Goal: Information Seeking & Learning: Learn about a topic

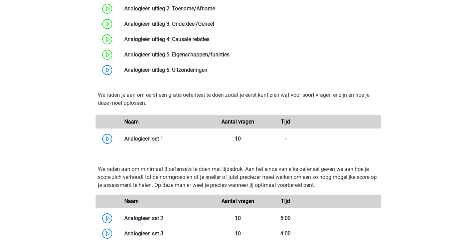
scroll to position [697, 0]
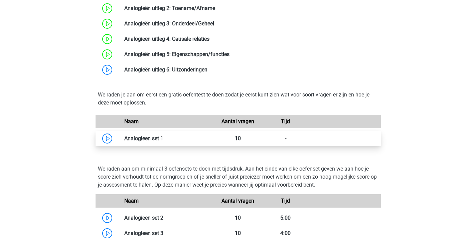
click at [163, 135] on link at bounding box center [163, 138] width 0 height 6
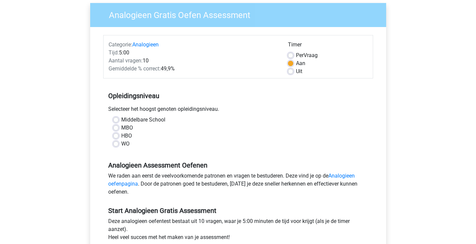
scroll to position [52, 0]
click at [121, 144] on label "WO" at bounding box center [125, 144] width 8 height 8
click at [119, 144] on input "WO" at bounding box center [115, 143] width 5 height 7
radio input "true"
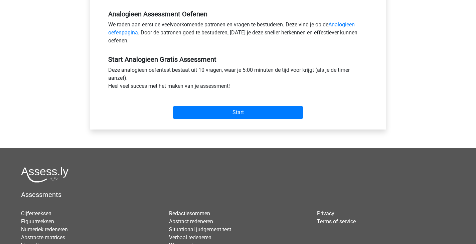
scroll to position [203, 0]
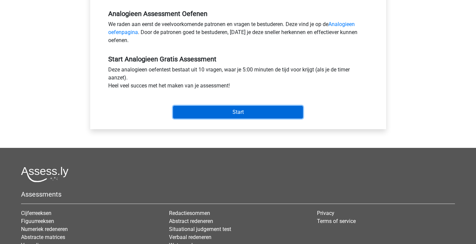
click at [208, 111] on input "Start" at bounding box center [238, 112] width 130 height 13
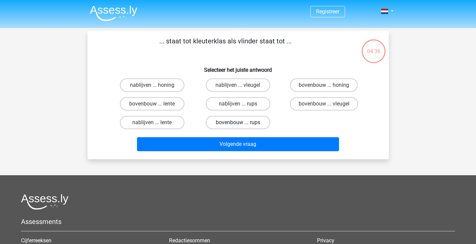
click at [239, 122] on label "bovenbouw ... rups" at bounding box center [238, 122] width 64 height 13
click at [239, 123] on input "bovenbouw ... rups" at bounding box center [240, 125] width 4 height 4
radio input "true"
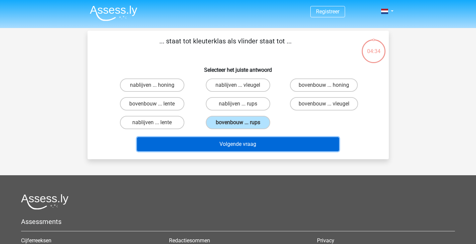
click at [239, 145] on button "Volgende vraag" at bounding box center [238, 144] width 202 height 14
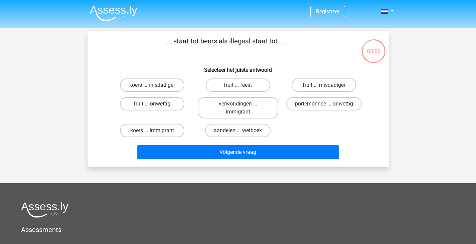
click at [167, 88] on label "koers ... misdadiger" at bounding box center [152, 84] width 64 height 13
click at [156, 88] on input "koers ... misdadiger" at bounding box center [154, 87] width 4 height 4
radio input "true"
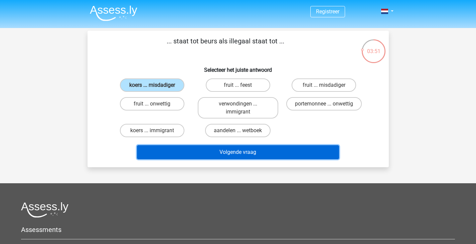
click at [241, 152] on button "Volgende vraag" at bounding box center [238, 152] width 202 height 14
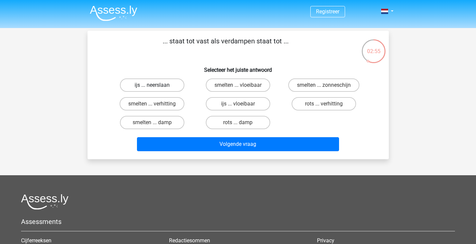
click at [169, 89] on label "ijs ... neerslaan" at bounding box center [152, 84] width 64 height 13
click at [156, 89] on input "ijs ... neerslaan" at bounding box center [154, 87] width 4 height 4
radio input "true"
click at [241, 153] on div "Volgende vraag" at bounding box center [238, 145] width 258 height 17
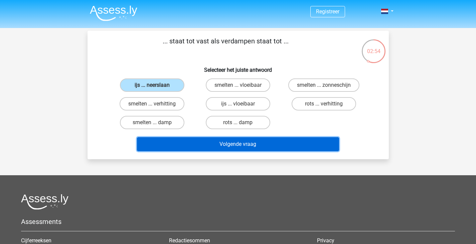
click at [243, 144] on button "Volgende vraag" at bounding box center [238, 144] width 202 height 14
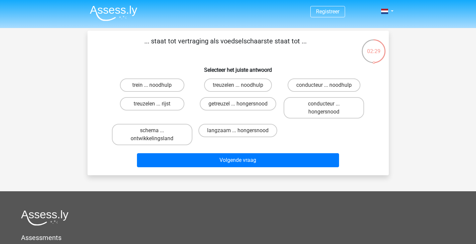
click at [240, 133] on input "langzaam ... hongersnood" at bounding box center [240, 133] width 4 height 4
radio input "true"
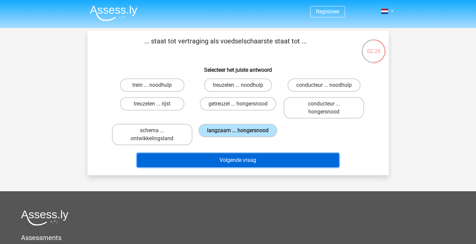
click at [246, 165] on button "Volgende vraag" at bounding box center [238, 160] width 202 height 14
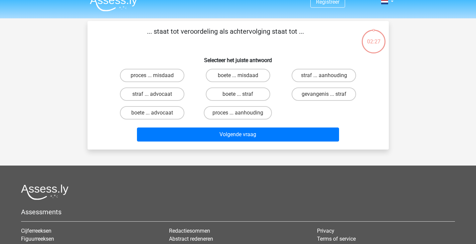
scroll to position [8, 0]
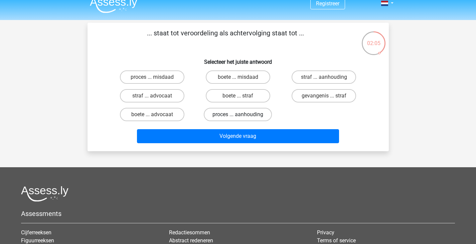
click at [244, 115] on label "proces ... aanhouding" at bounding box center [238, 114] width 68 height 13
click at [242, 115] on input "proces ... aanhouding" at bounding box center [240, 117] width 4 height 4
radio input "true"
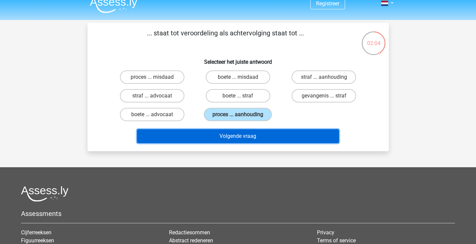
click at [249, 138] on button "Volgende vraag" at bounding box center [238, 136] width 202 height 14
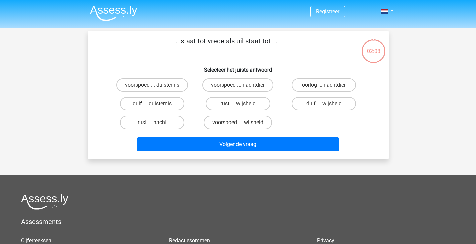
scroll to position [0, 0]
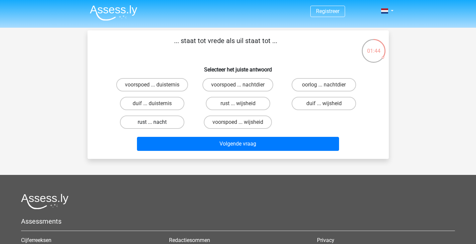
click at [165, 120] on label "rust ... nacht" at bounding box center [152, 122] width 64 height 13
click at [156, 122] on input "rust ... nacht" at bounding box center [154, 124] width 4 height 4
radio input "true"
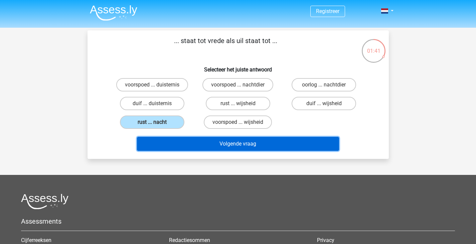
click at [200, 144] on button "Volgende vraag" at bounding box center [238, 144] width 202 height 14
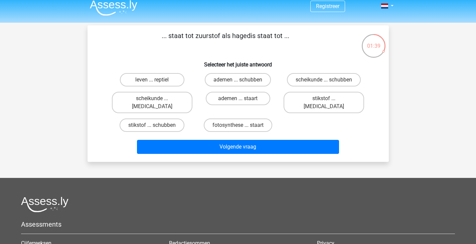
scroll to position [5, 0]
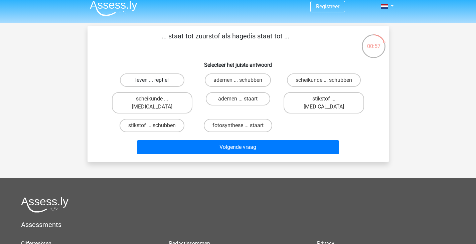
click at [165, 86] on label "leven ... reptiel" at bounding box center [152, 79] width 64 height 13
click at [156, 85] on input "leven ... reptiel" at bounding box center [154, 82] width 4 height 4
radio input "true"
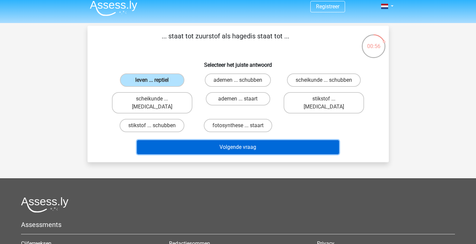
click at [214, 145] on button "Volgende vraag" at bounding box center [238, 147] width 202 height 14
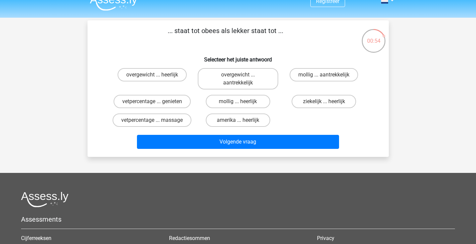
scroll to position [10, 0]
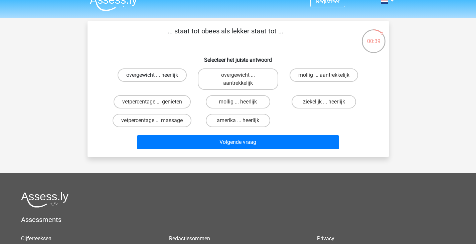
click at [176, 79] on label "overgewicht ... heerlijk" at bounding box center [152, 74] width 69 height 13
click at [156, 79] on input "overgewicht ... heerlijk" at bounding box center [154, 77] width 4 height 4
radio input "true"
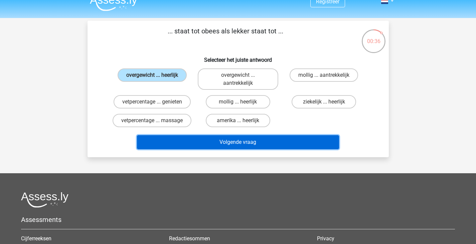
click at [208, 141] on button "Volgende vraag" at bounding box center [238, 142] width 202 height 14
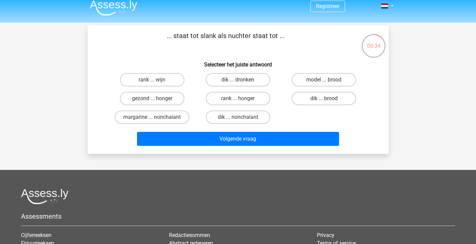
scroll to position [5, 0]
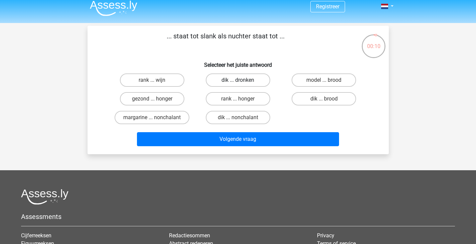
click at [227, 80] on label "dik ... dronken" at bounding box center [238, 79] width 64 height 13
click at [238, 80] on input "dik ... dronken" at bounding box center [240, 82] width 4 height 4
radio input "true"
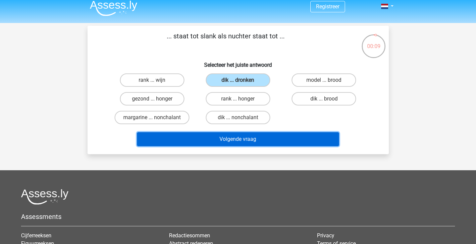
click at [233, 136] on button "Volgende vraag" at bounding box center [238, 139] width 202 height 14
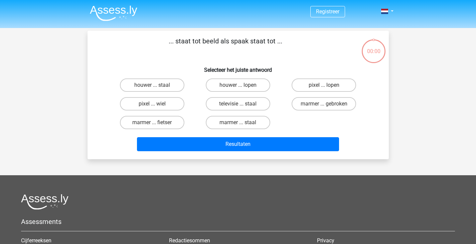
scroll to position [5, 0]
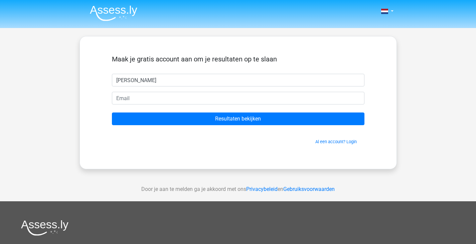
type input "[PERSON_NAME]"
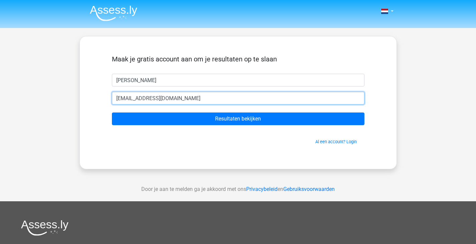
type input "[EMAIL_ADDRESS][DOMAIN_NAME]"
click at [112, 113] on input "Resultaten bekijken" at bounding box center [238, 119] width 253 height 13
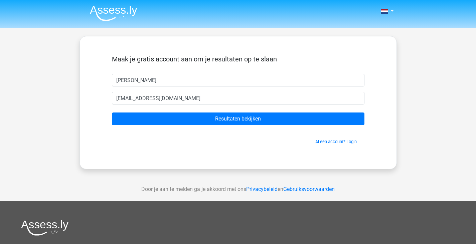
click at [240, 127] on form "Maak je gratis account aan om je resultaten op te slaan [PERSON_NAME] [EMAIL_AD…" at bounding box center [238, 100] width 253 height 90
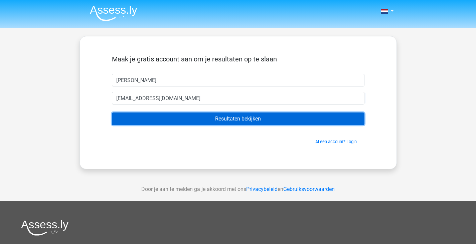
click at [244, 123] on input "Resultaten bekijken" at bounding box center [238, 119] width 253 height 13
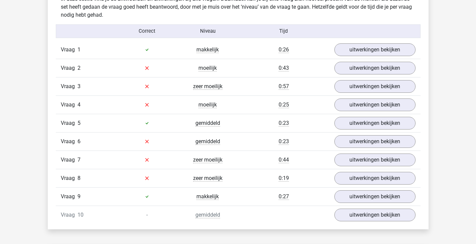
scroll to position [537, 0]
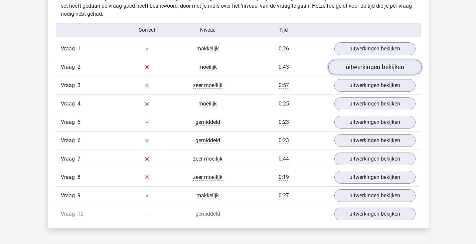
click at [344, 71] on link "uitwerkingen bekijken" at bounding box center [374, 67] width 93 height 15
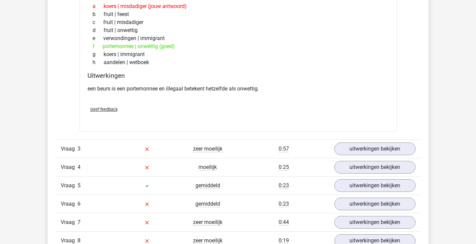
scroll to position [641, 0]
click at [361, 153] on link "uitwerkingen bekijken" at bounding box center [374, 148] width 93 height 15
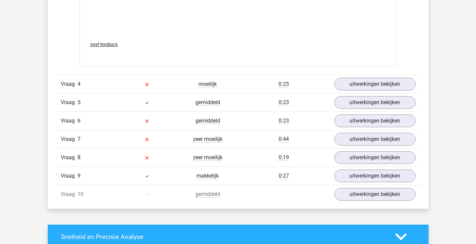
scroll to position [1078, 0]
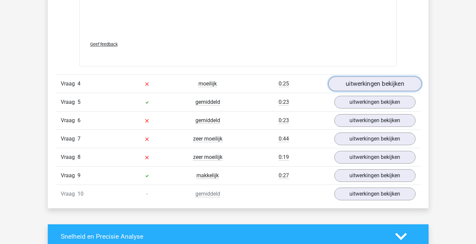
click at [373, 87] on link "uitwerkingen bekijken" at bounding box center [374, 83] width 93 height 15
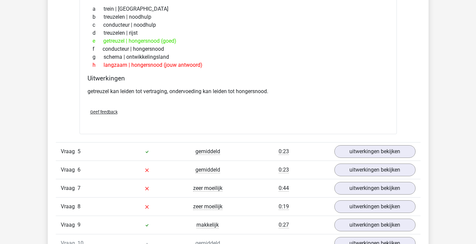
scroll to position [1204, 0]
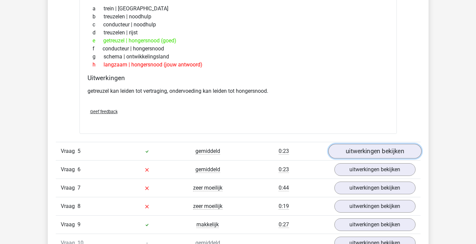
click at [357, 152] on link "uitwerkingen bekijken" at bounding box center [374, 151] width 93 height 15
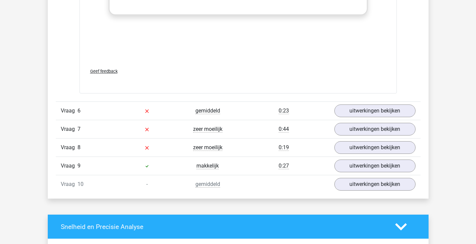
scroll to position [1617, 0]
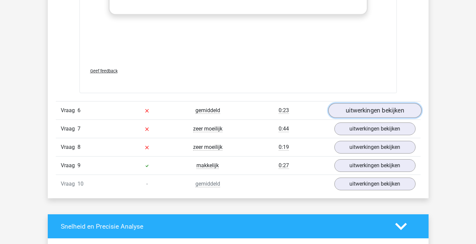
click at [359, 112] on link "uitwerkingen bekijken" at bounding box center [374, 111] width 93 height 15
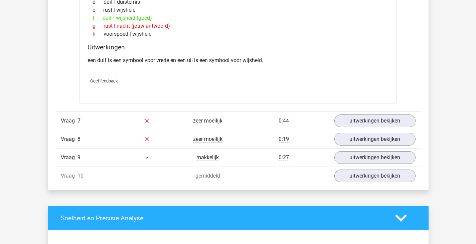
scroll to position [1793, 0]
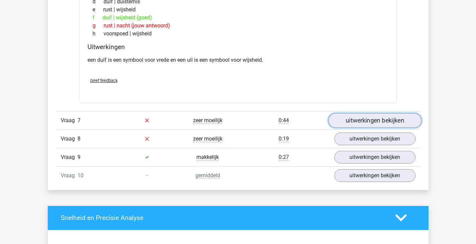
click at [360, 121] on link "uitwerkingen bekijken" at bounding box center [374, 120] width 93 height 15
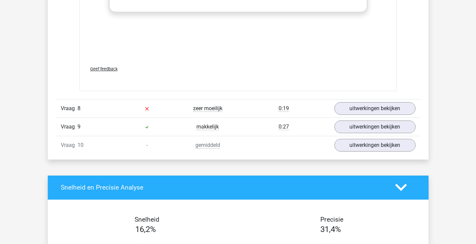
scroll to position [2180, 0]
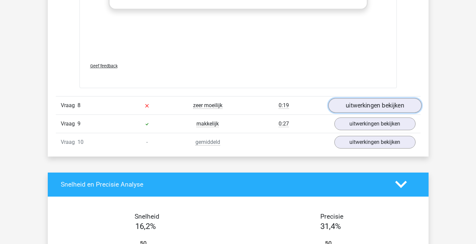
click at [382, 107] on link "uitwerkingen bekijken" at bounding box center [374, 105] width 93 height 15
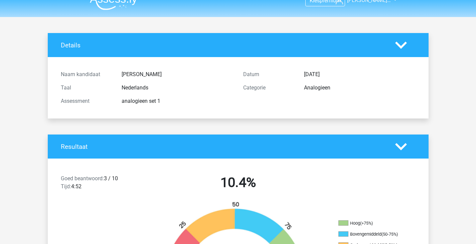
scroll to position [0, 0]
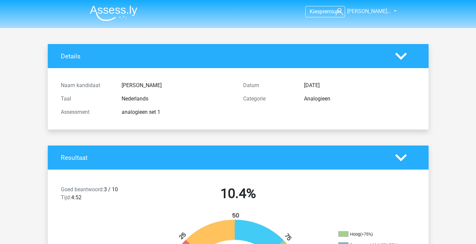
click at [106, 9] on img at bounding box center [113, 13] width 47 height 16
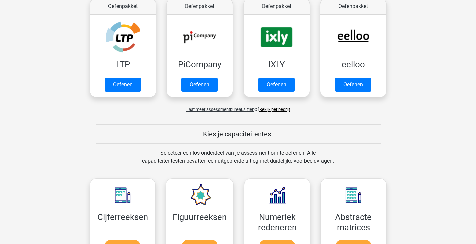
scroll to position [135, 0]
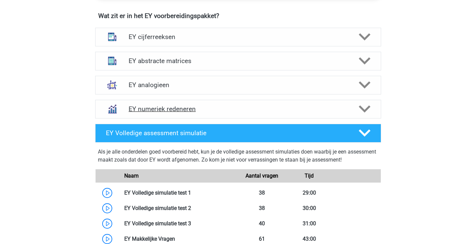
scroll to position [480, 0]
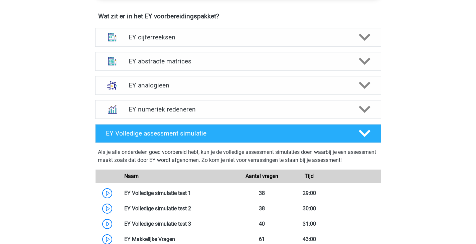
click at [187, 111] on h4 "EY numeriek redeneren" at bounding box center [238, 110] width 219 height 8
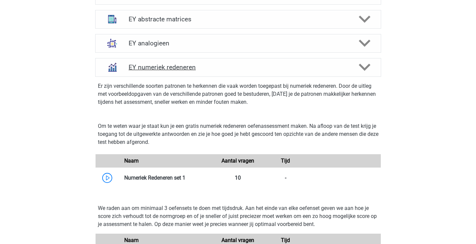
scroll to position [521, 0]
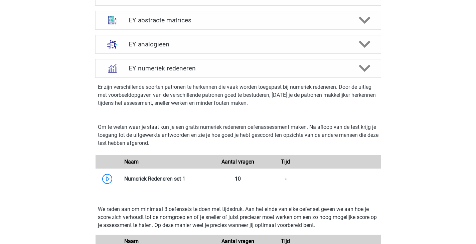
click at [200, 48] on h4 "EY analogieen" at bounding box center [238, 44] width 219 height 8
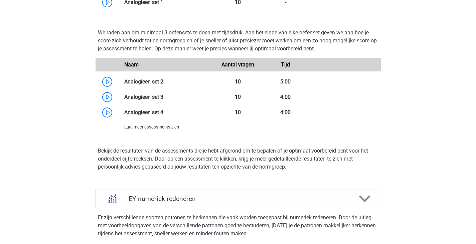
scroll to position [833, 0]
click at [163, 84] on link at bounding box center [163, 81] width 0 height 6
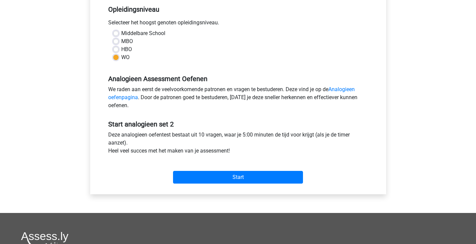
scroll to position [146, 0]
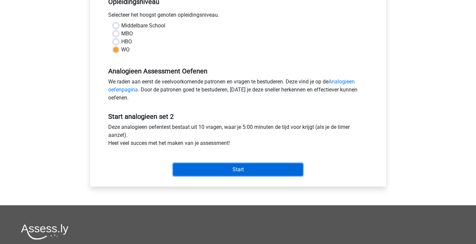
click at [212, 169] on input "Start" at bounding box center [238, 169] width 130 height 13
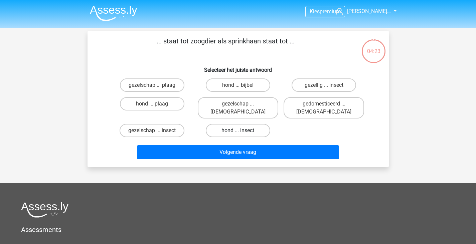
click at [233, 124] on label "hond ... insect" at bounding box center [238, 130] width 64 height 13
click at [238, 131] on input "hond ... insect" at bounding box center [240, 133] width 4 height 4
radio input "true"
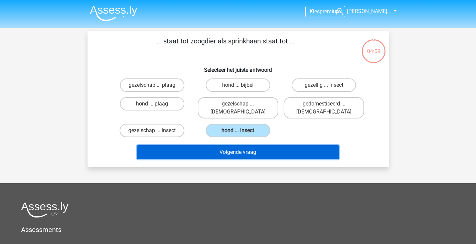
click at [237, 145] on button "Volgende vraag" at bounding box center [238, 152] width 202 height 14
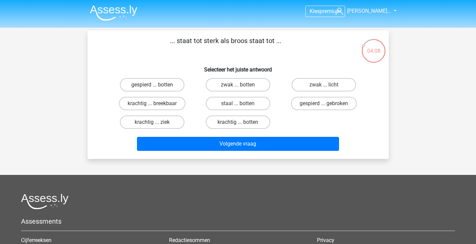
scroll to position [1, 0]
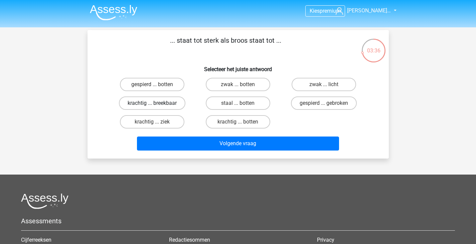
click at [172, 102] on label "krachtig ... breekbaar" at bounding box center [152, 103] width 66 height 13
click at [156, 103] on input "krachtig ... breekbaar" at bounding box center [154, 105] width 4 height 4
radio input "true"
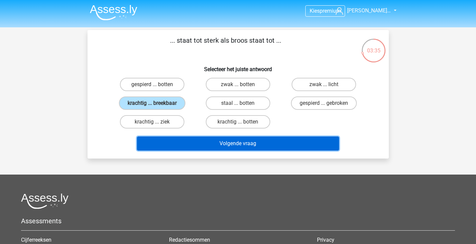
click at [201, 146] on button "Volgende vraag" at bounding box center [238, 144] width 202 height 14
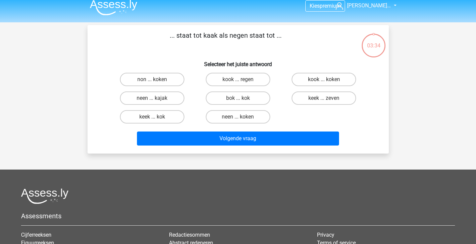
scroll to position [3, 0]
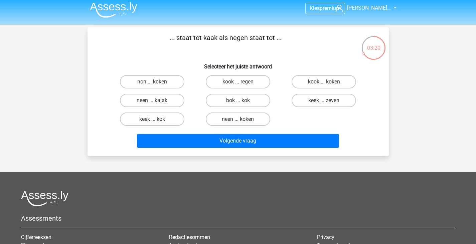
click at [178, 117] on label "keek ... kok" at bounding box center [152, 119] width 64 height 13
click at [156, 119] on input "keek ... kok" at bounding box center [154, 121] width 4 height 4
radio input "true"
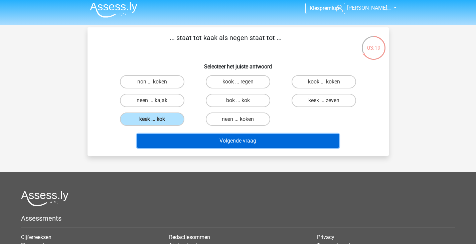
click at [212, 146] on button "Volgende vraag" at bounding box center [238, 141] width 202 height 14
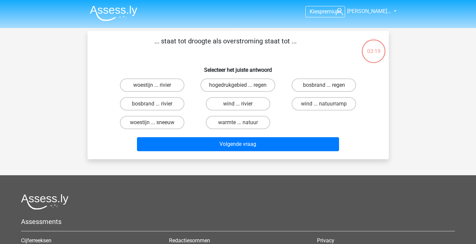
scroll to position [0, 0]
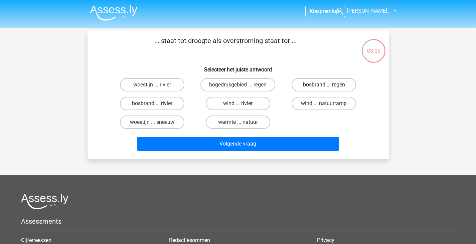
click at [315, 91] on label "bosbrand ... regen" at bounding box center [324, 84] width 64 height 13
click at [324, 89] on input "bosbrand ... regen" at bounding box center [326, 87] width 4 height 4
radio input "true"
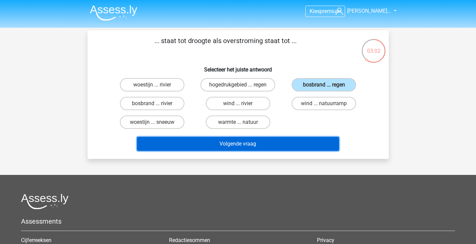
click at [278, 146] on button "Volgende vraag" at bounding box center [238, 144] width 202 height 14
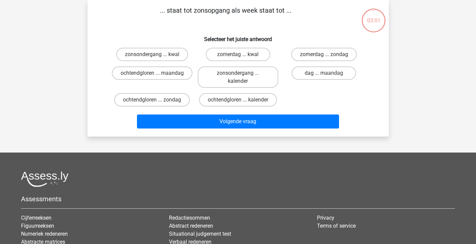
scroll to position [0, 0]
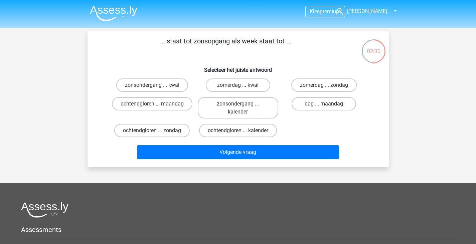
click at [308, 108] on label "dag ... maandag" at bounding box center [324, 103] width 64 height 13
click at [324, 108] on input "dag ... maandag" at bounding box center [326, 106] width 4 height 4
radio input "true"
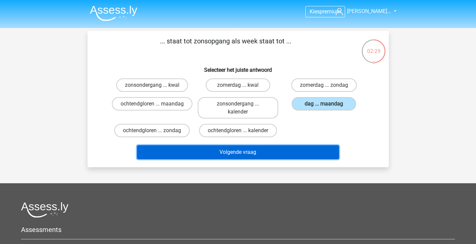
click at [284, 149] on button "Volgende vraag" at bounding box center [238, 152] width 202 height 14
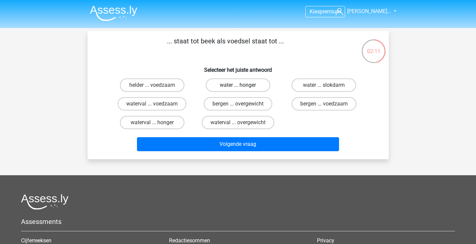
click at [238, 91] on label "water ... honger" at bounding box center [238, 84] width 64 height 13
click at [238, 90] on input "water ... honger" at bounding box center [240, 87] width 4 height 4
radio input "true"
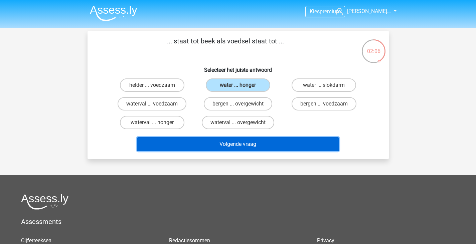
click at [217, 144] on button "Volgende vraag" at bounding box center [238, 144] width 202 height 14
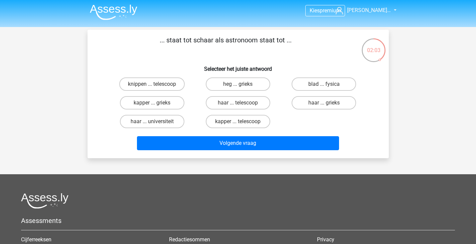
scroll to position [1, 0]
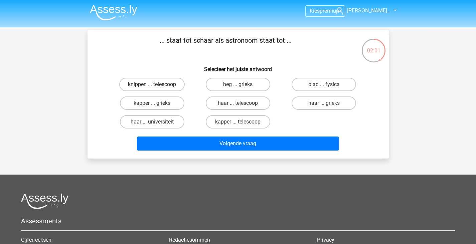
click at [171, 88] on label "knippen ... telescoop" at bounding box center [151, 84] width 65 height 13
click at [156, 88] on input "knippen ... telescoop" at bounding box center [154, 87] width 4 height 4
radio input "true"
click at [168, 103] on label "kapper ... grieks" at bounding box center [152, 103] width 64 height 13
click at [156, 103] on input "kapper ... grieks" at bounding box center [154, 105] width 4 height 4
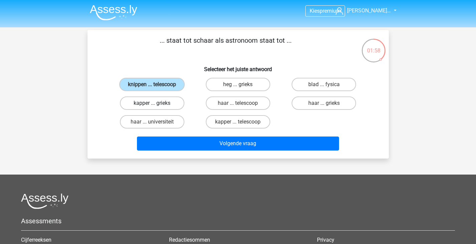
radio input "true"
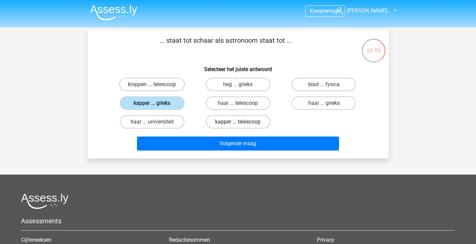
click at [229, 124] on label "kapper ... telescoop" at bounding box center [238, 121] width 64 height 13
click at [238, 124] on input "kapper ... telescoop" at bounding box center [240, 124] width 4 height 4
radio input "true"
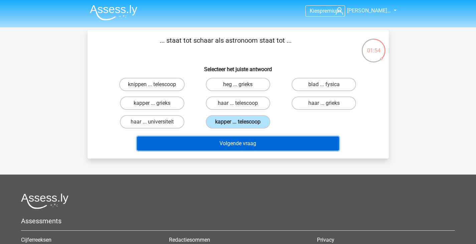
click at [226, 147] on button "Volgende vraag" at bounding box center [238, 144] width 202 height 14
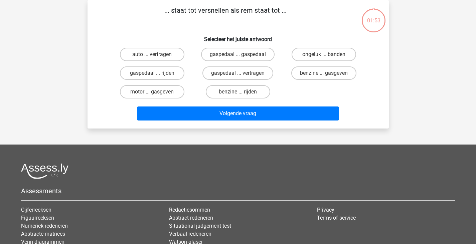
scroll to position [0, 0]
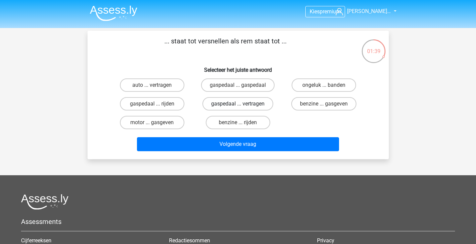
click at [219, 106] on label "gaspedaal ... vertragen" at bounding box center [237, 103] width 71 height 13
click at [238, 106] on input "gaspedaal ... vertragen" at bounding box center [240, 106] width 4 height 4
radio input "true"
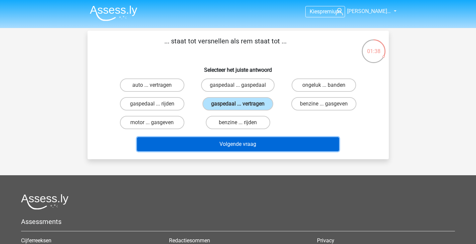
click at [223, 146] on button "Volgende vraag" at bounding box center [238, 144] width 202 height 14
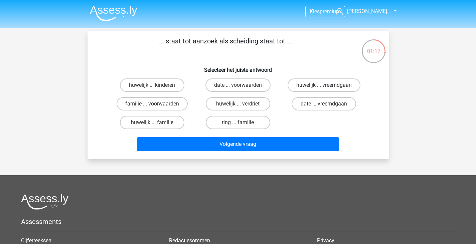
click at [311, 91] on label "huwelijk ... vreemdgaan" at bounding box center [324, 84] width 73 height 13
click at [324, 90] on input "huwelijk ... vreemdgaan" at bounding box center [326, 87] width 4 height 4
radio input "true"
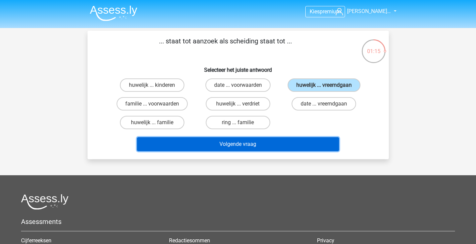
click at [275, 146] on button "Volgende vraag" at bounding box center [238, 144] width 202 height 14
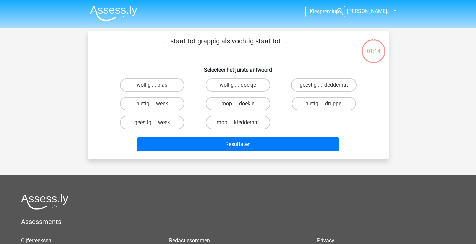
scroll to position [0, 0]
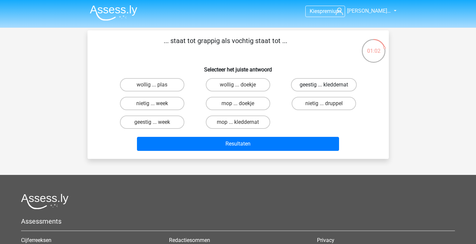
click at [318, 84] on label "geestig ... kleddernat" at bounding box center [324, 84] width 66 height 13
click at [324, 85] on input "geestig ... kleddernat" at bounding box center [326, 87] width 4 height 4
radio input "true"
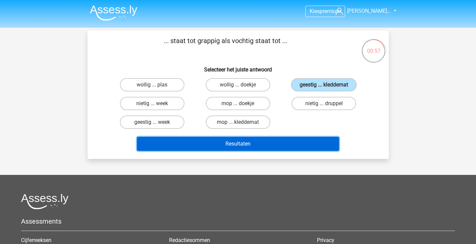
click at [285, 138] on button "Resultaten" at bounding box center [238, 144] width 202 height 14
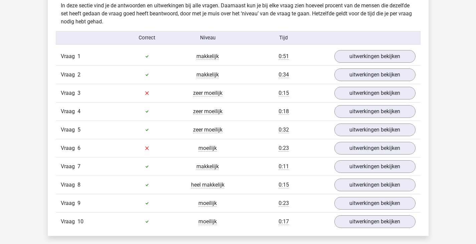
scroll to position [540, 0]
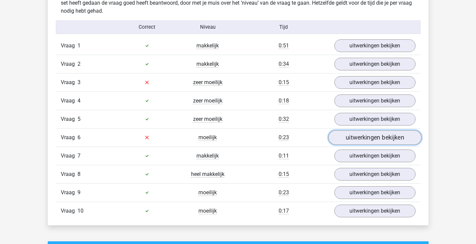
click at [355, 139] on link "uitwerkingen bekijken" at bounding box center [374, 137] width 93 height 15
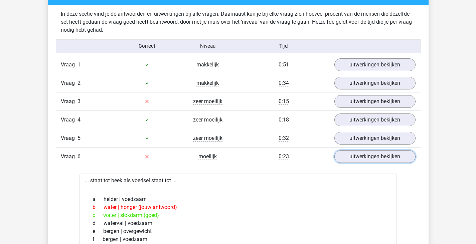
scroll to position [518, 0]
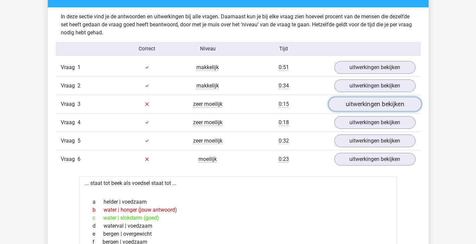
click at [370, 102] on link "uitwerkingen bekijken" at bounding box center [374, 104] width 93 height 15
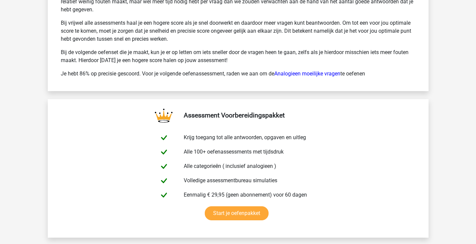
scroll to position [1766, 0]
